Goal: Use online tool/utility: Utilize a website feature to perform a specific function

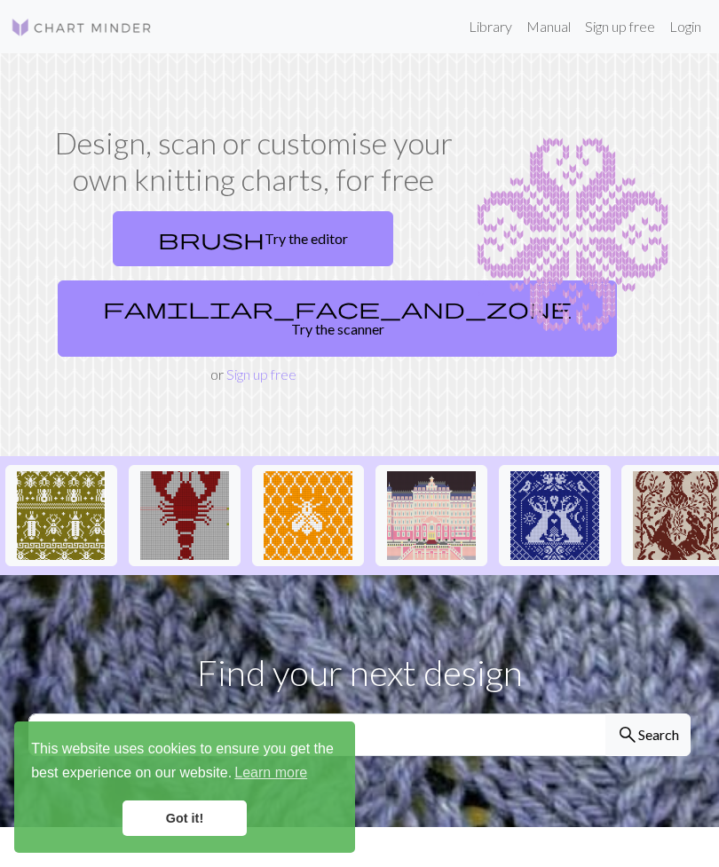
click at [282, 227] on link "brush Try the editor" at bounding box center [253, 238] width 281 height 55
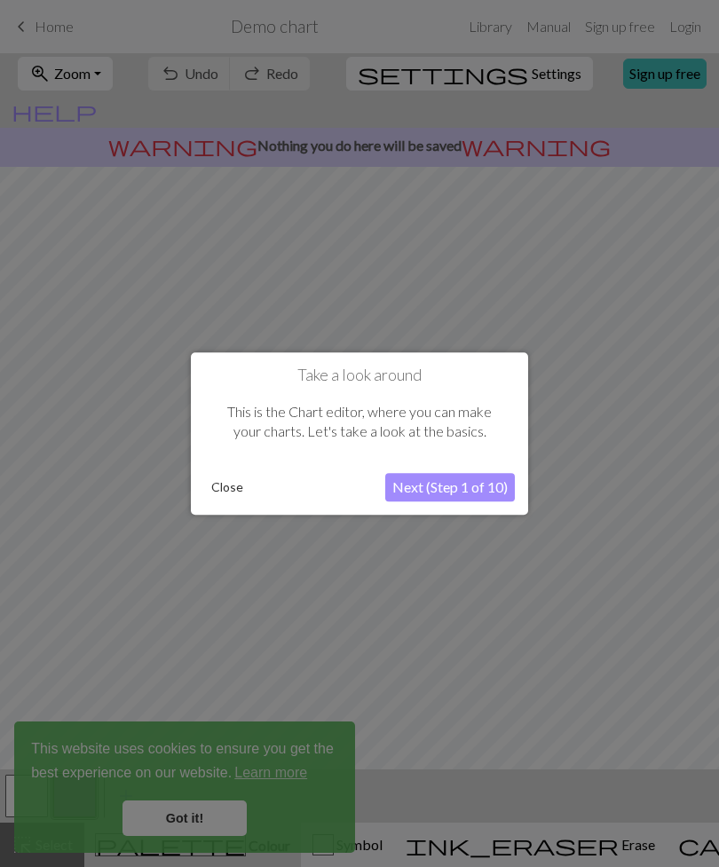
click at [234, 480] on button "Close" at bounding box center [227, 487] width 46 height 27
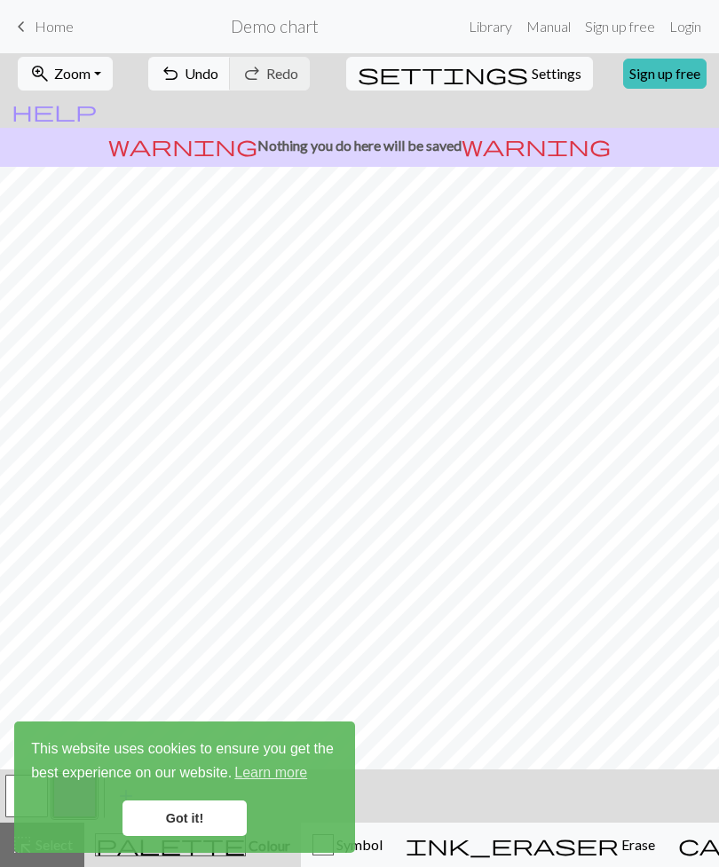
click at [178, 827] on link "Got it!" at bounding box center [185, 819] width 124 height 36
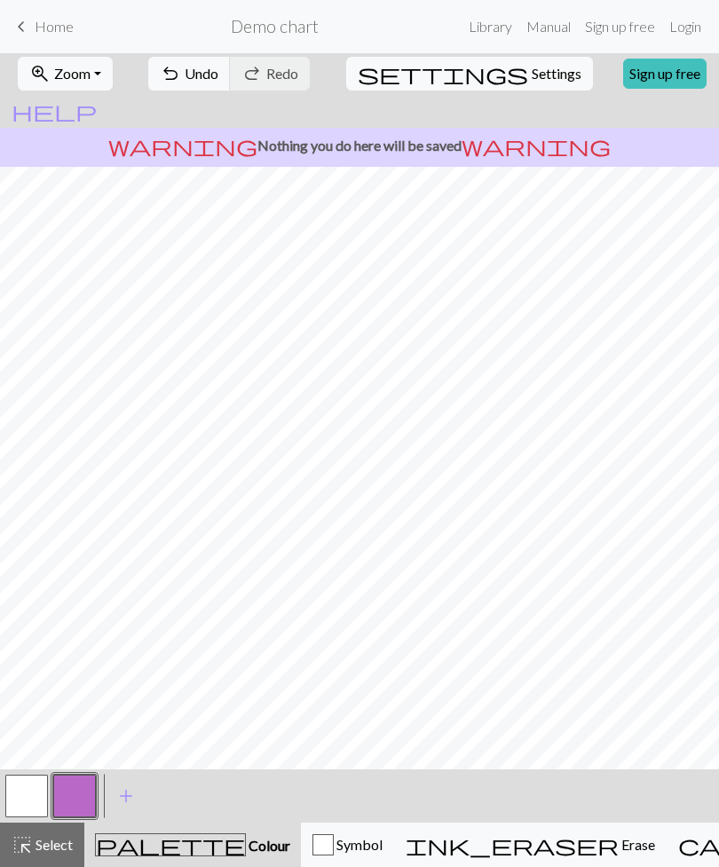
click at [619, 850] on span "Erase" at bounding box center [637, 844] width 36 height 17
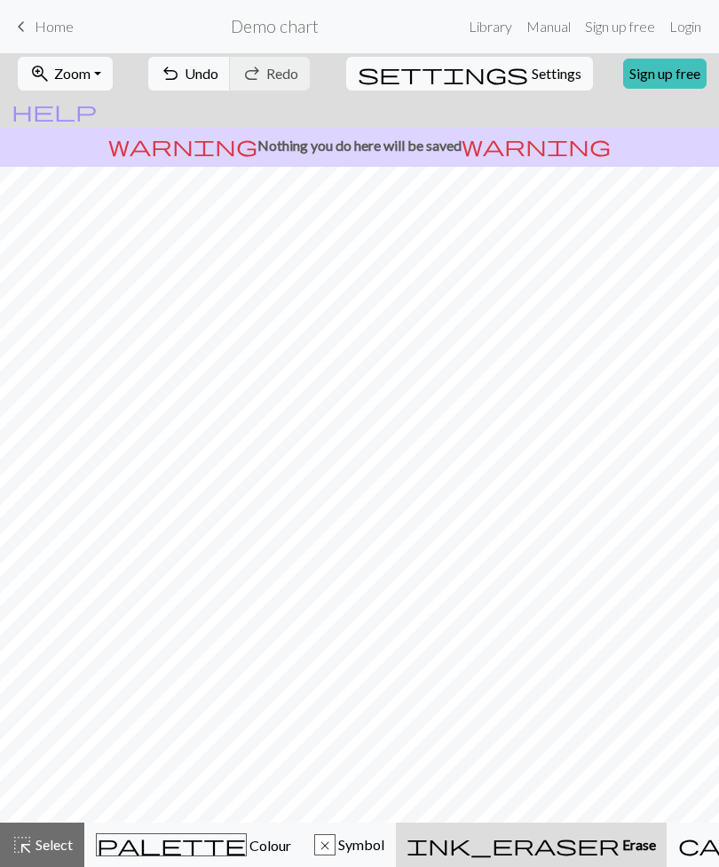
click at [218, 74] on span "Undo" at bounding box center [202, 73] width 34 height 17
click at [218, 80] on span "Undo" at bounding box center [202, 73] width 34 height 17
click at [232, 71] on div "undo Undo Undo redo Redo Redo" at bounding box center [229, 73] width 172 height 41
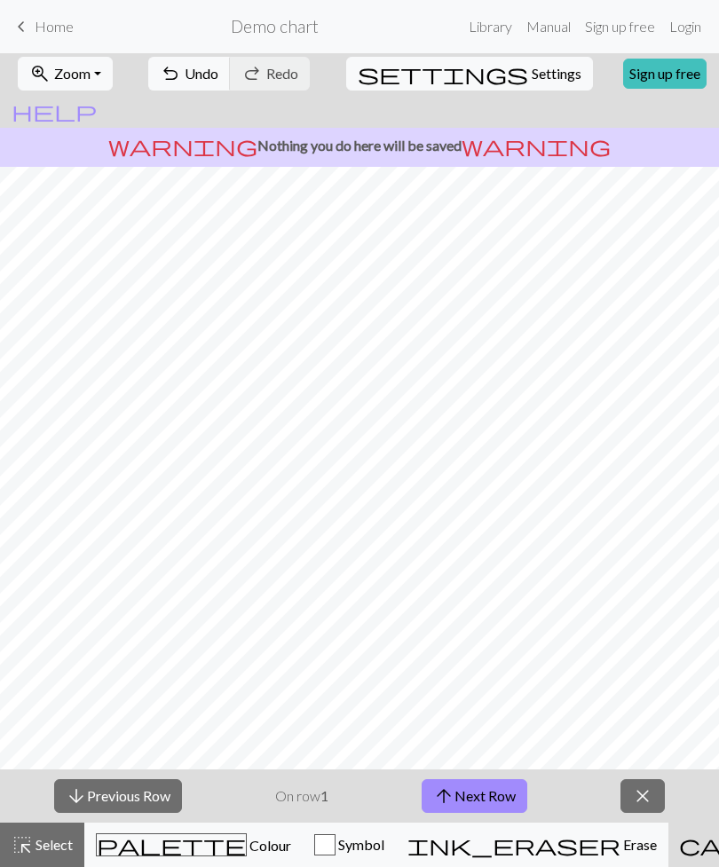
click at [641, 809] on span "close" at bounding box center [642, 796] width 21 height 25
